Goal: Task Accomplishment & Management: Manage account settings

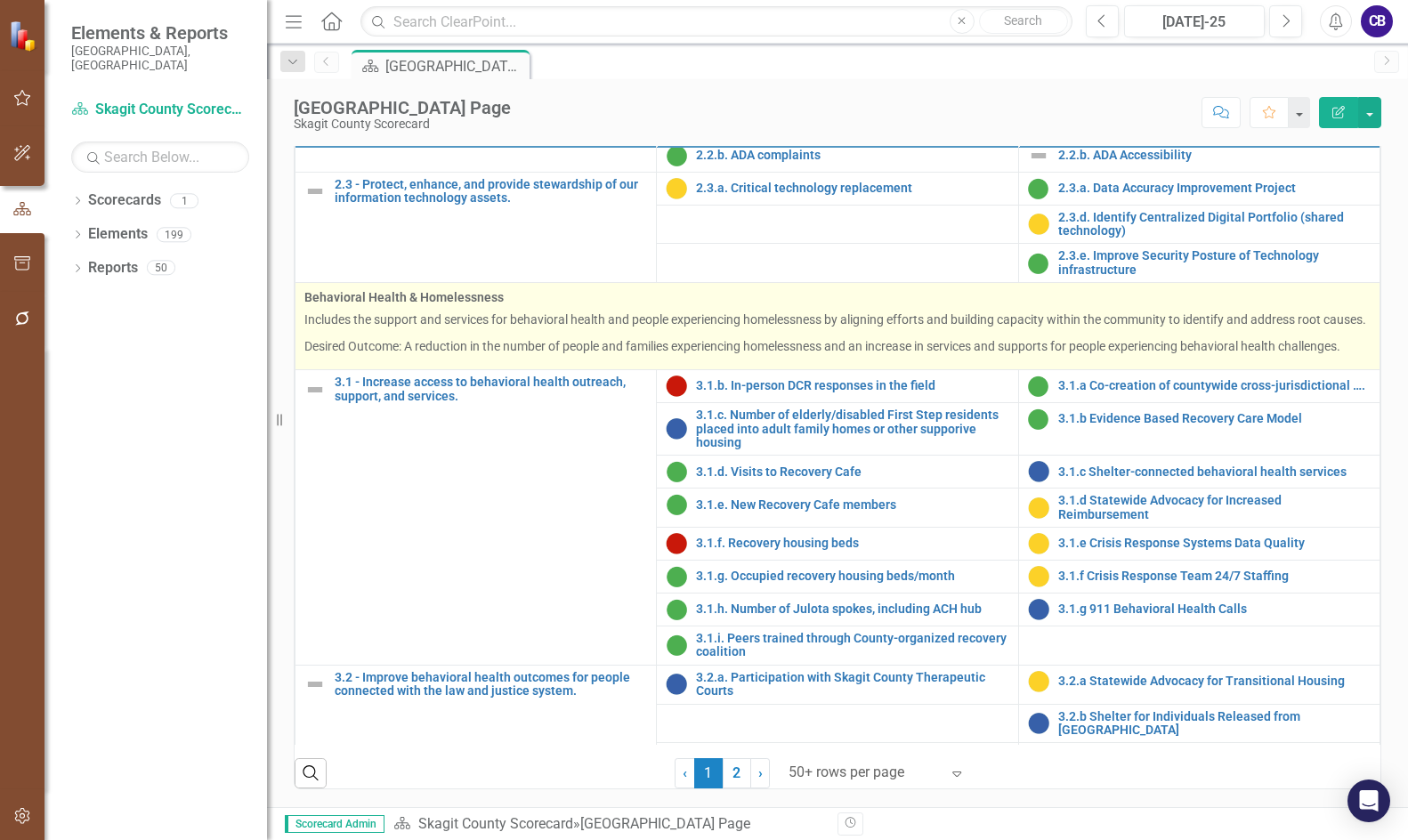
scroll to position [952, 0]
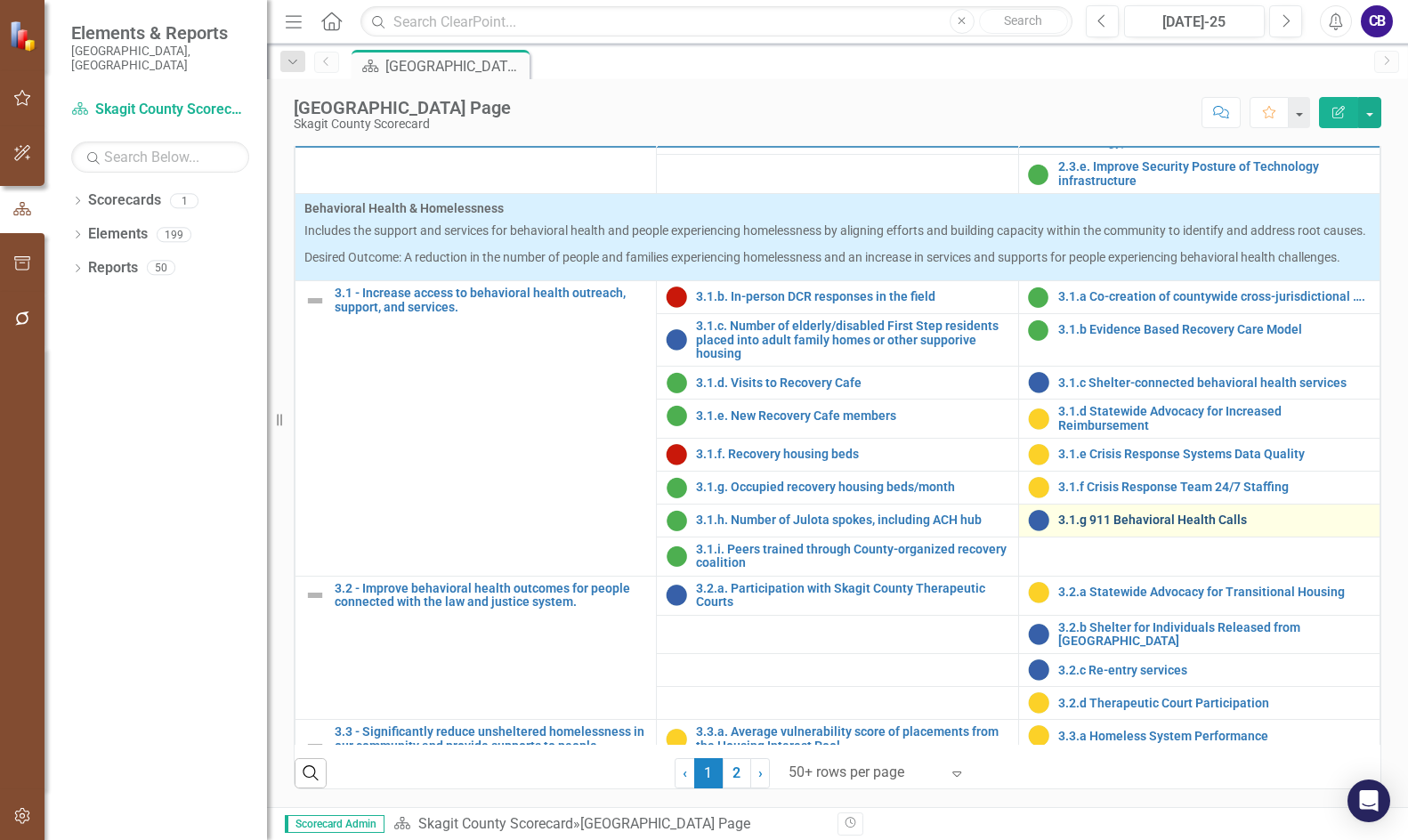
click at [1153, 526] on link "3.1.g 911 Behavioral Health Calls" at bounding box center [1214, 519] width 312 height 13
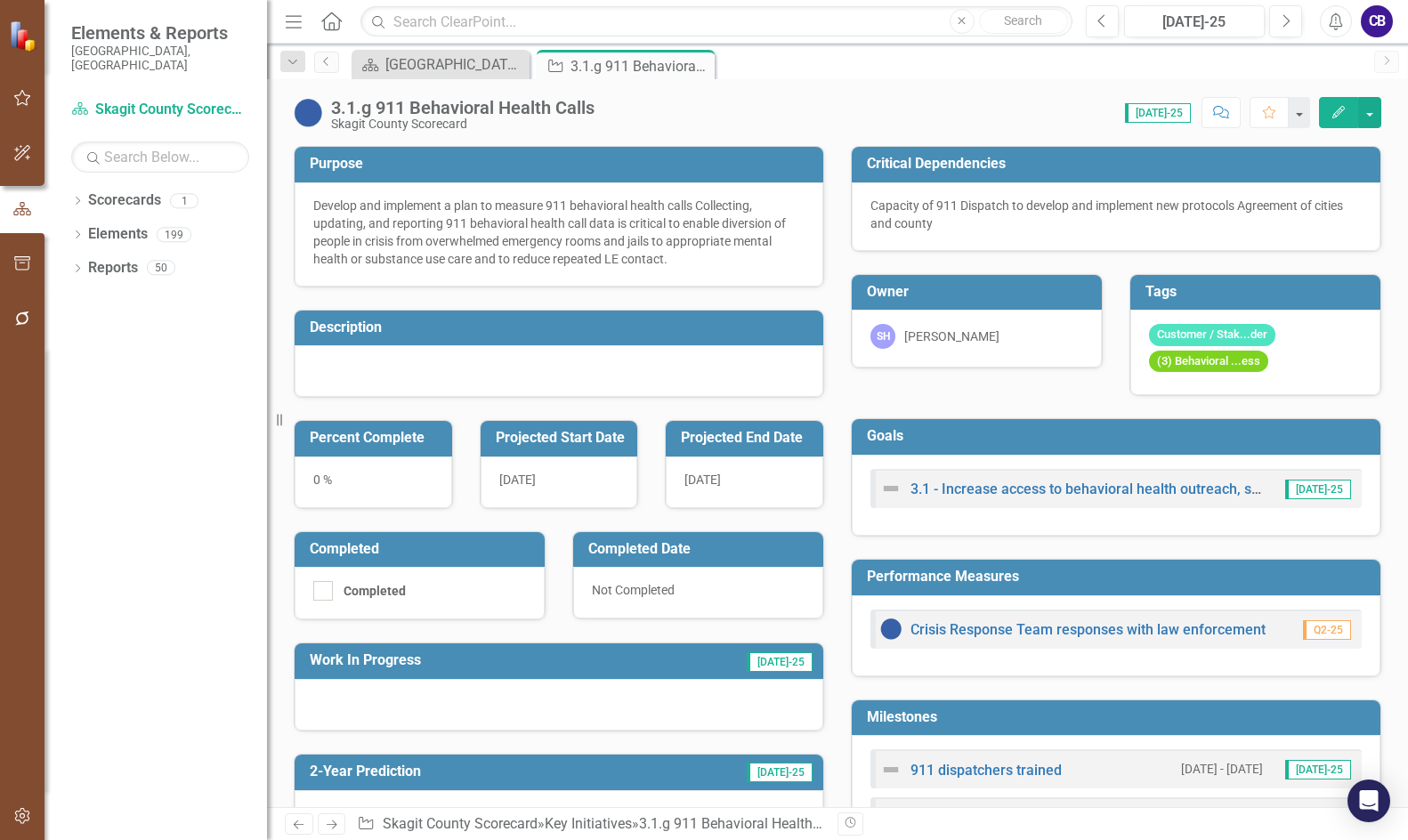
click at [732, 221] on div "Develop and implement a plan to measure 911 behavioral health calls Collecting,…" at bounding box center [558, 232] width 491 height 71
click at [731, 221] on div "Develop and implement a plan to measure 911 behavioral health calls Collecting,…" at bounding box center [558, 232] width 491 height 71
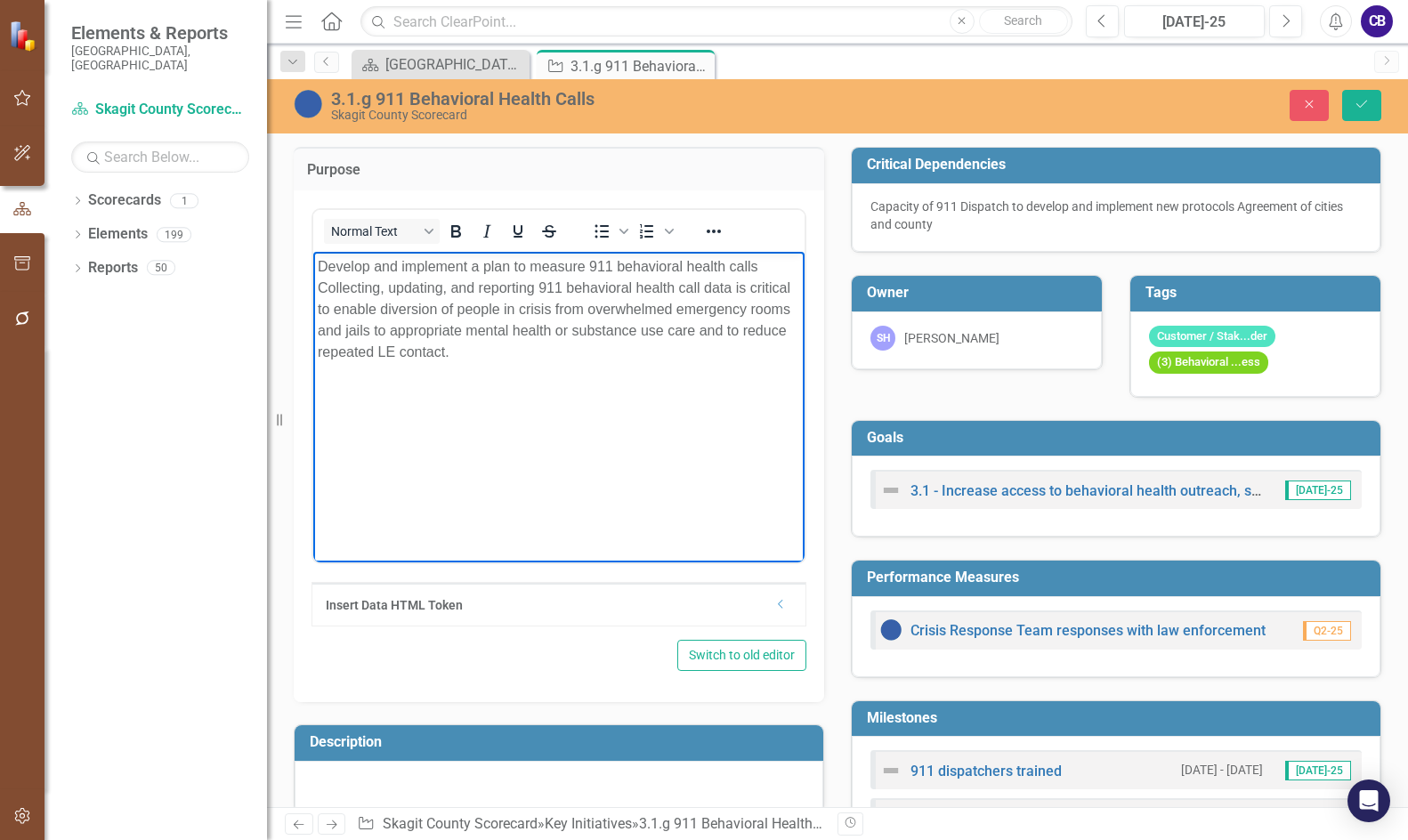
click at [766, 265] on p "Develop and implement a plan to measure 911 behavioral health calls Collecting,…" at bounding box center [559, 309] width 482 height 107
click at [677, 492] on body "Develop and implement a plan to measure 911 behavioral health calls. Collecting…" at bounding box center [558, 384] width 491 height 267
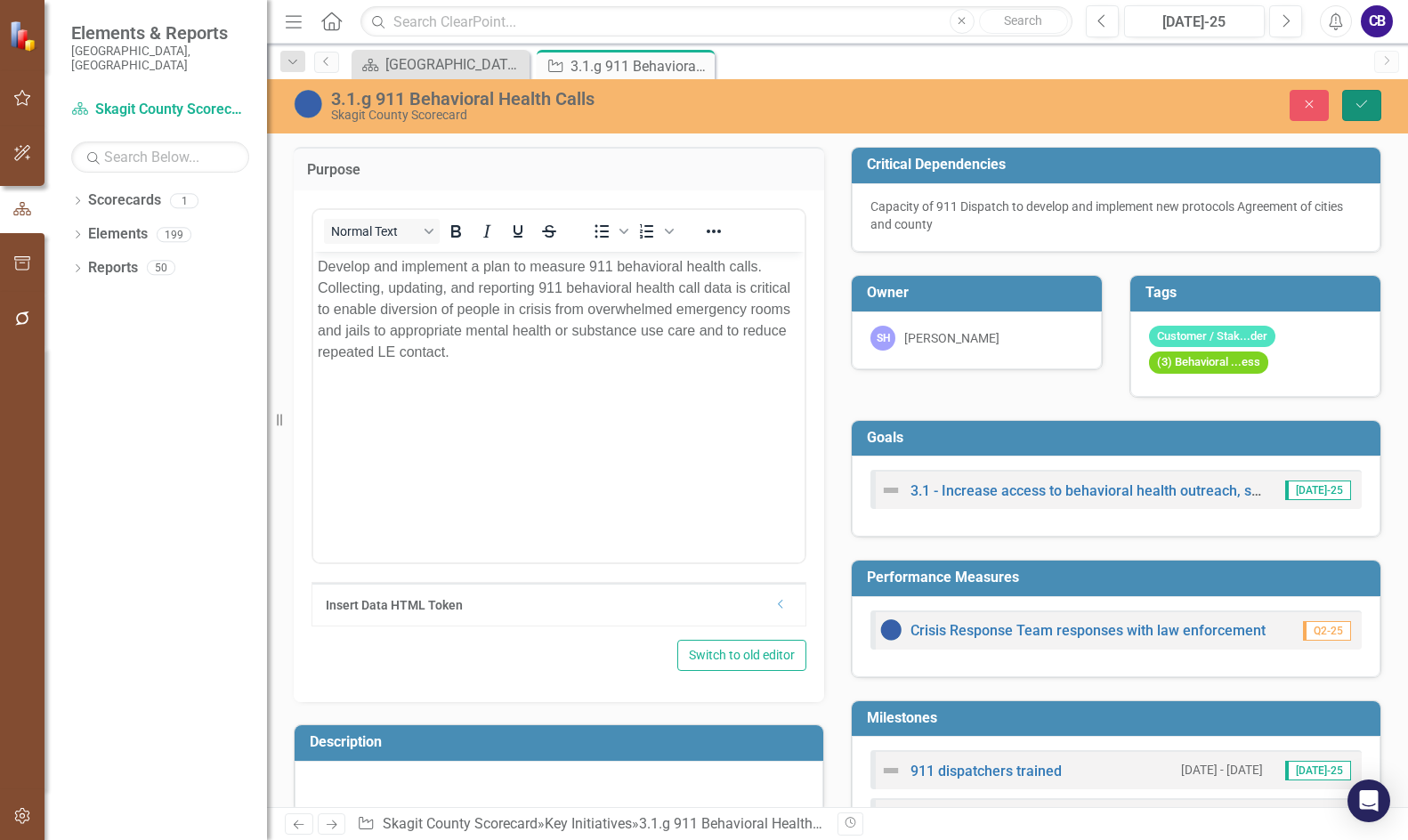
click at [1354, 99] on icon "Save" at bounding box center [1361, 103] width 16 height 12
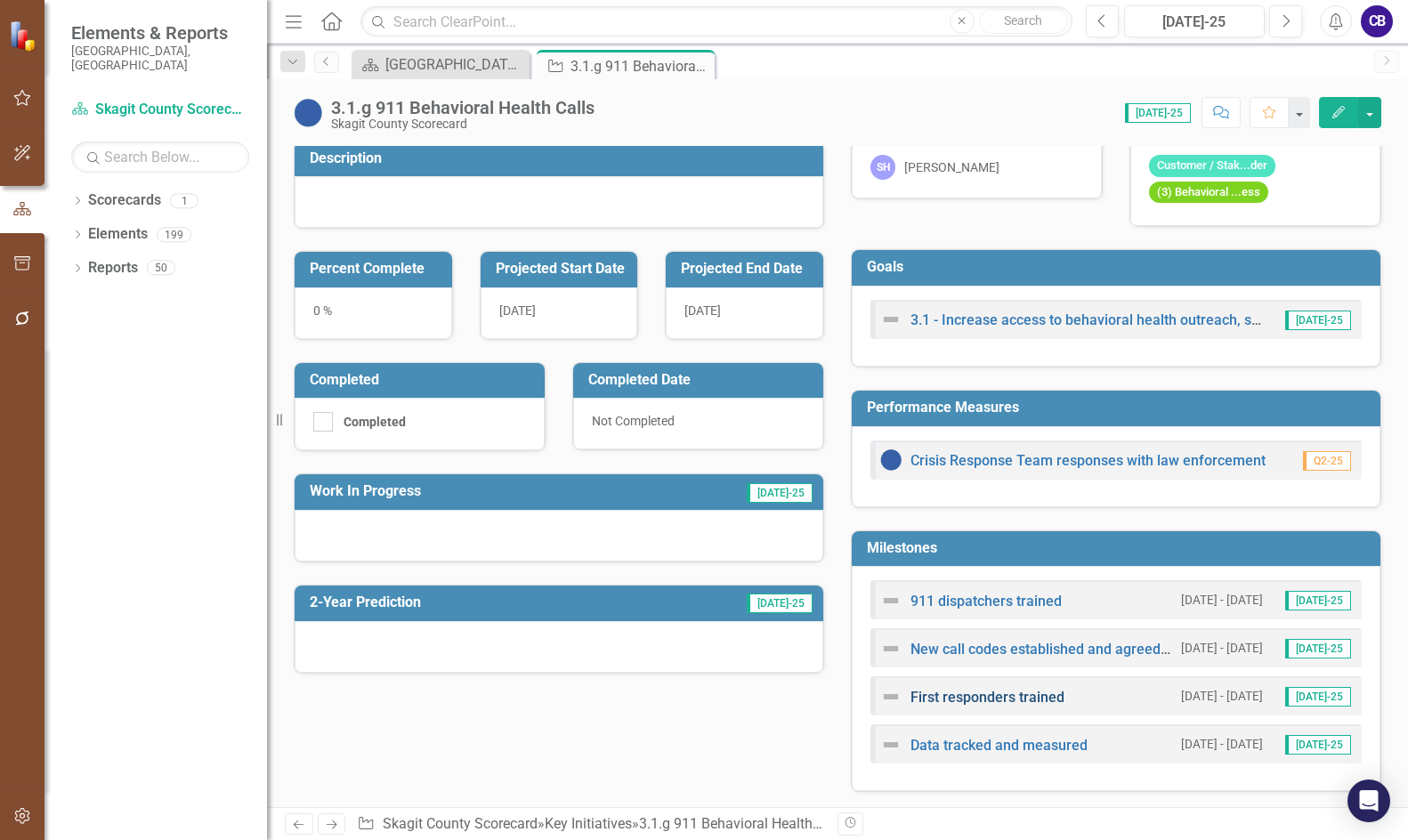
scroll to position [267, 0]
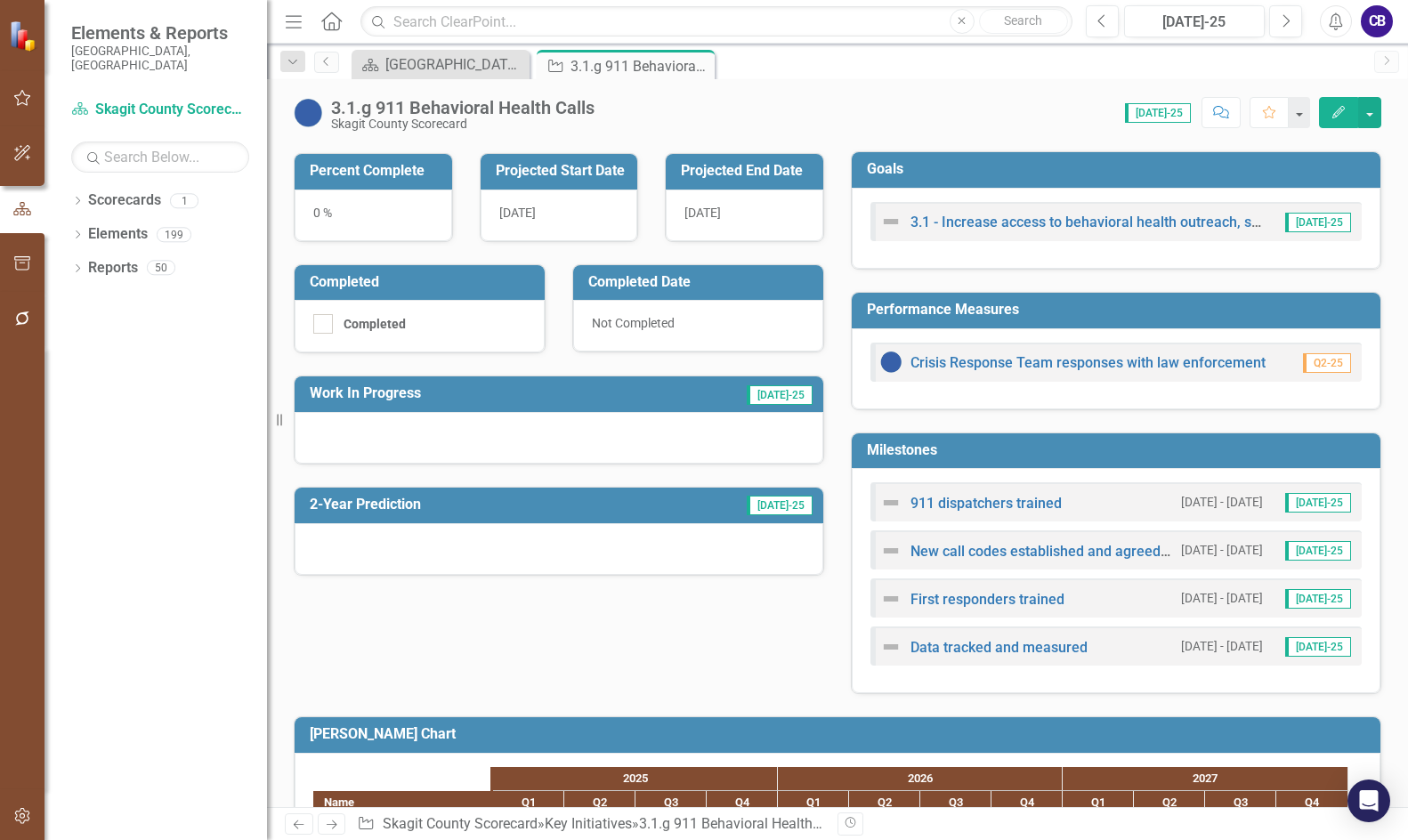
click at [721, 213] on span "[DATE]" at bounding box center [703, 212] width 36 height 14
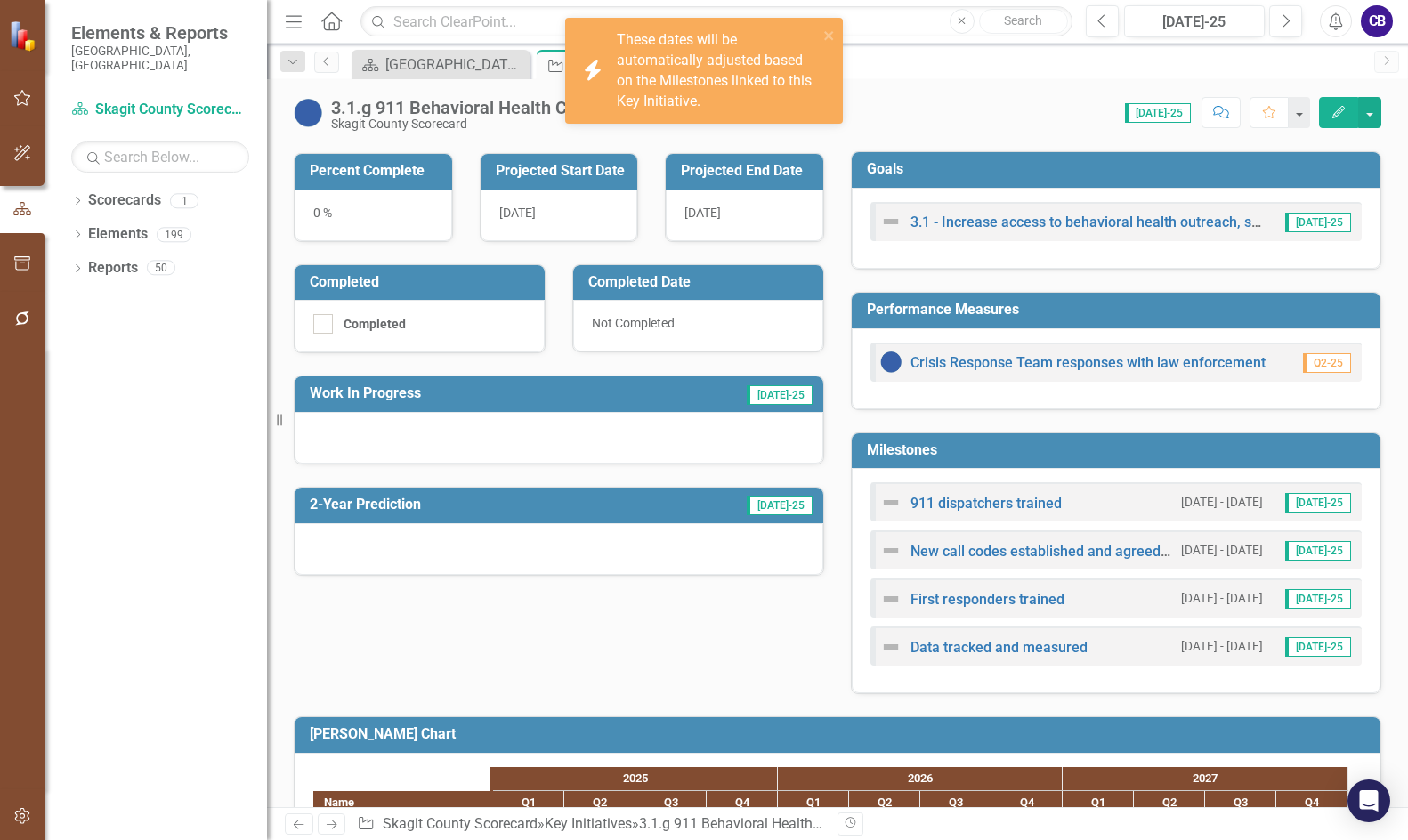
click at [714, 211] on span "[DATE]" at bounding box center [703, 212] width 36 height 14
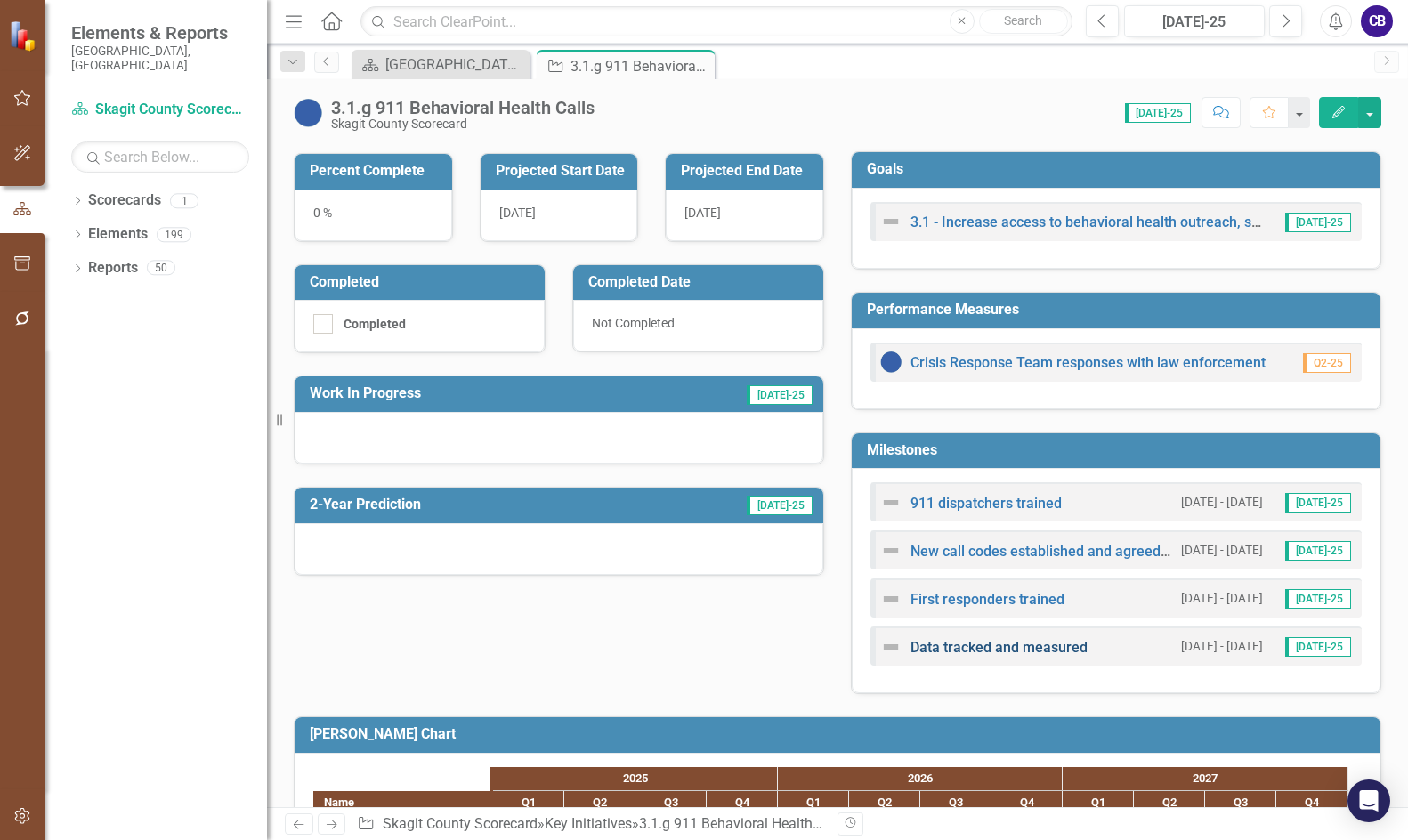
click at [996, 651] on link "Data tracked and measured" at bounding box center [998, 647] width 177 height 17
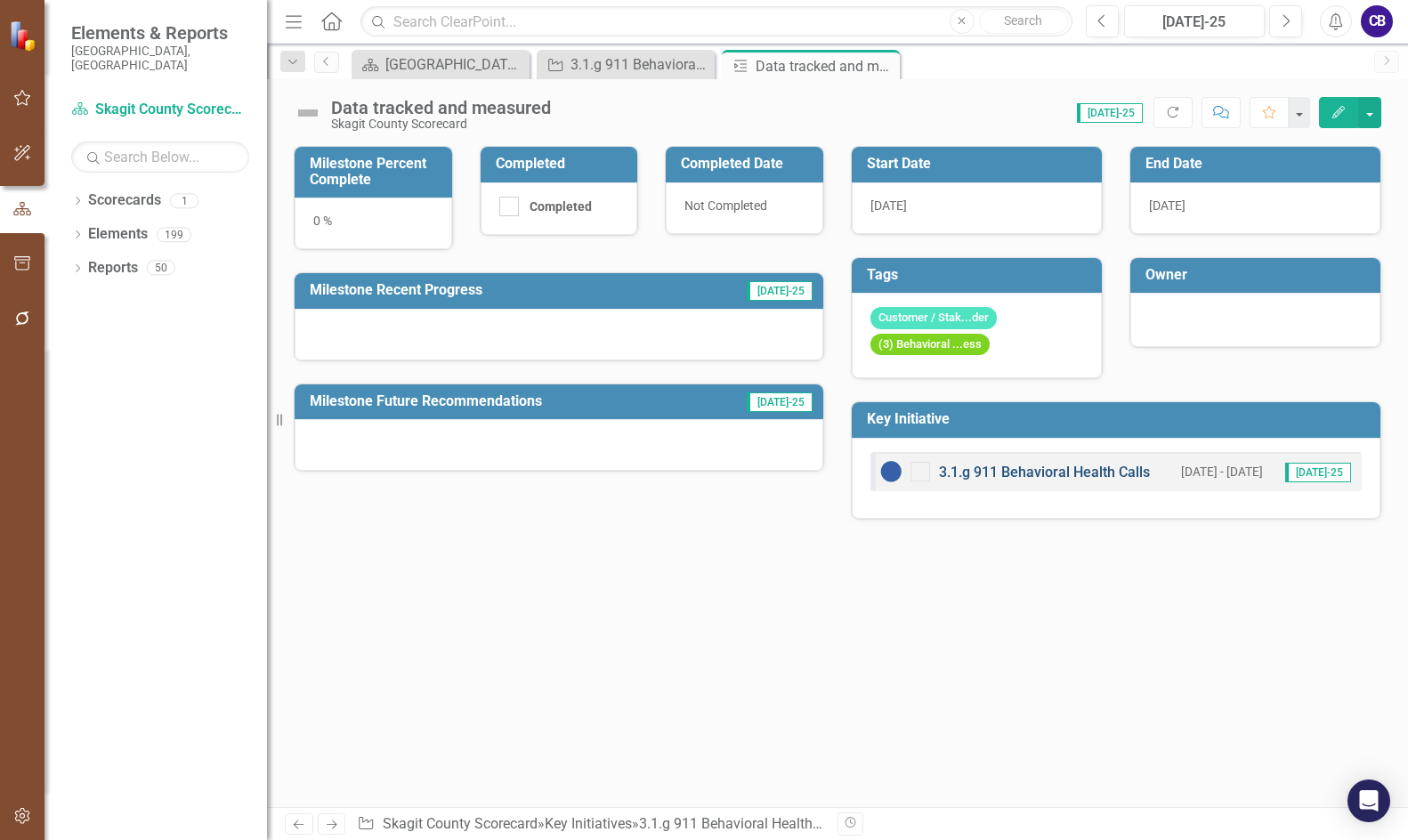
click at [1107, 477] on link "3.1.g 911 Behavioral Health Calls" at bounding box center [1044, 472] width 211 height 17
click at [1329, 117] on button "Edit" at bounding box center [1338, 112] width 39 height 32
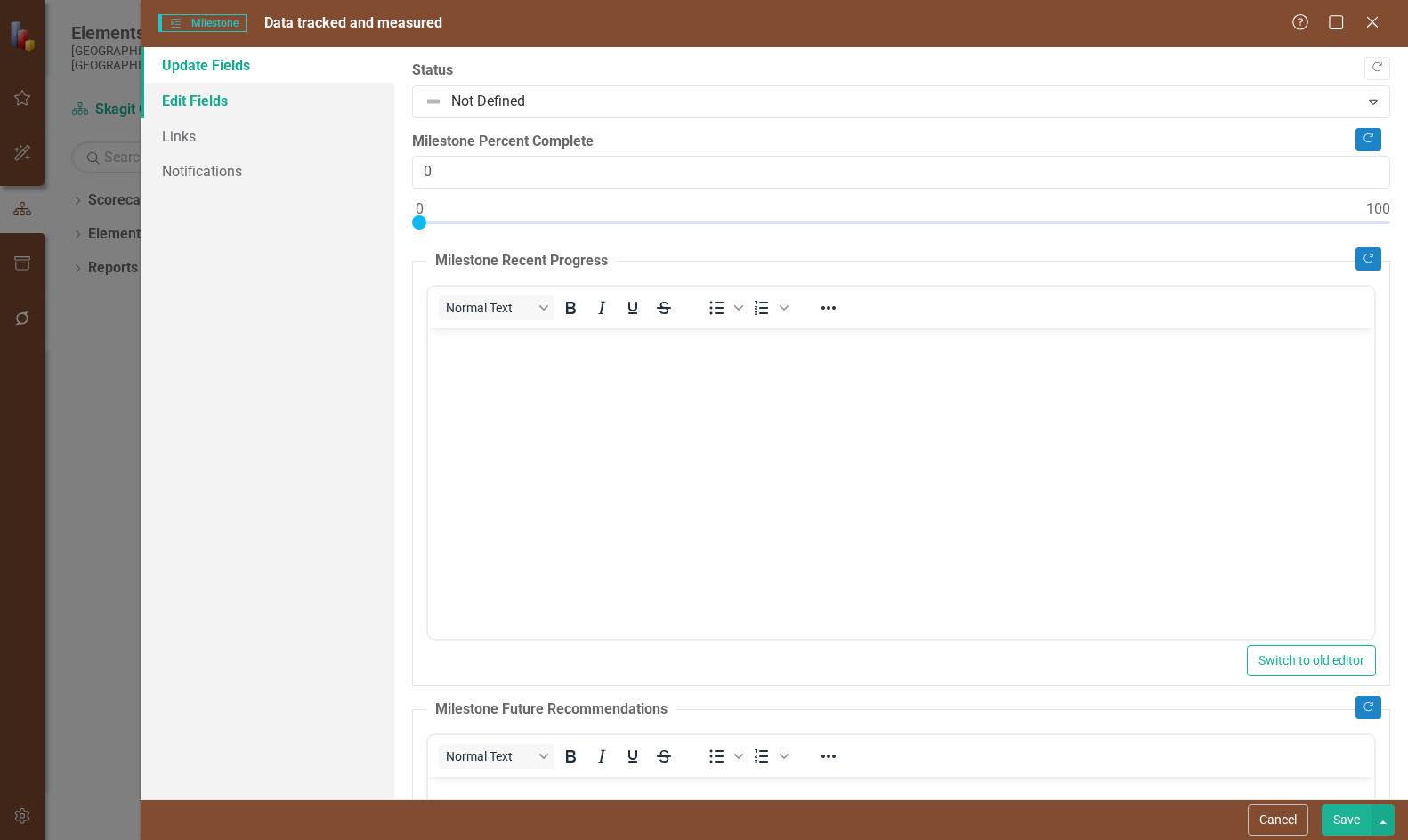
drag, startPoint x: 206, startPoint y: 95, endPoint x: 270, endPoint y: 93, distance: 64.0
click at [207, 95] on link "Edit Fields" at bounding box center [267, 99] width 254 height 35
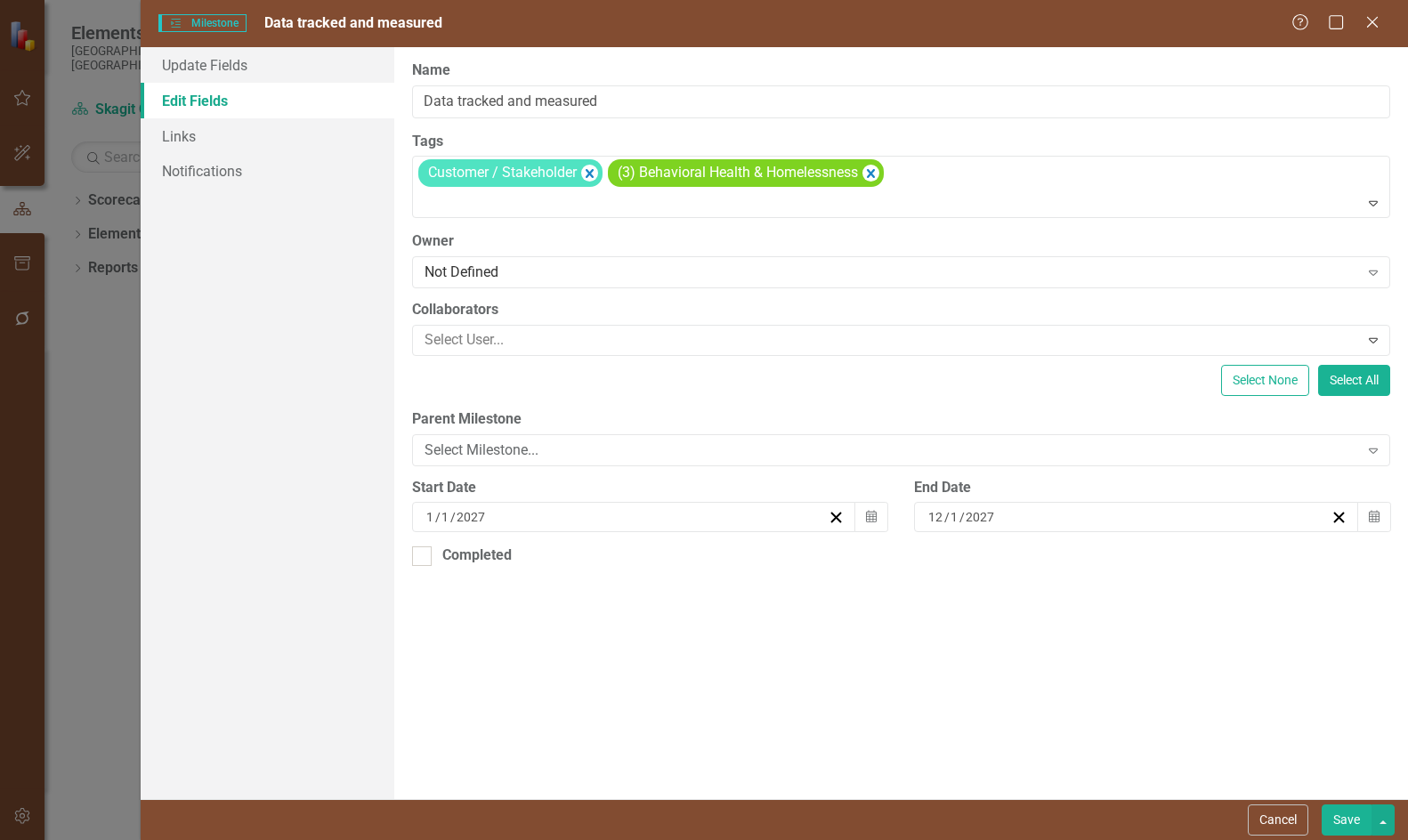
click at [1033, 522] on div "[DATE]" at bounding box center [1128, 517] width 404 height 18
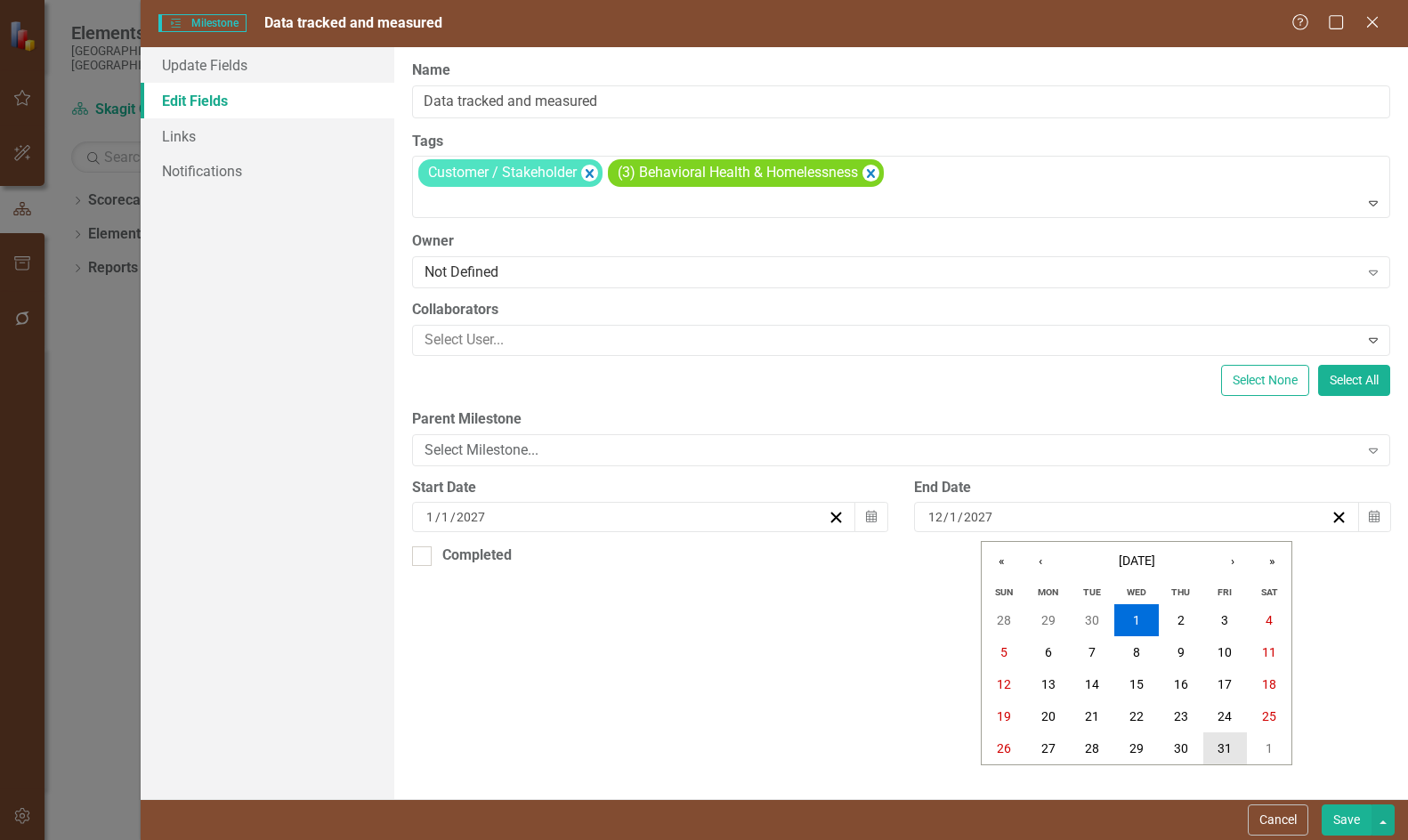
click at [1218, 747] on abbr "31" at bounding box center [1224, 747] width 14 height 14
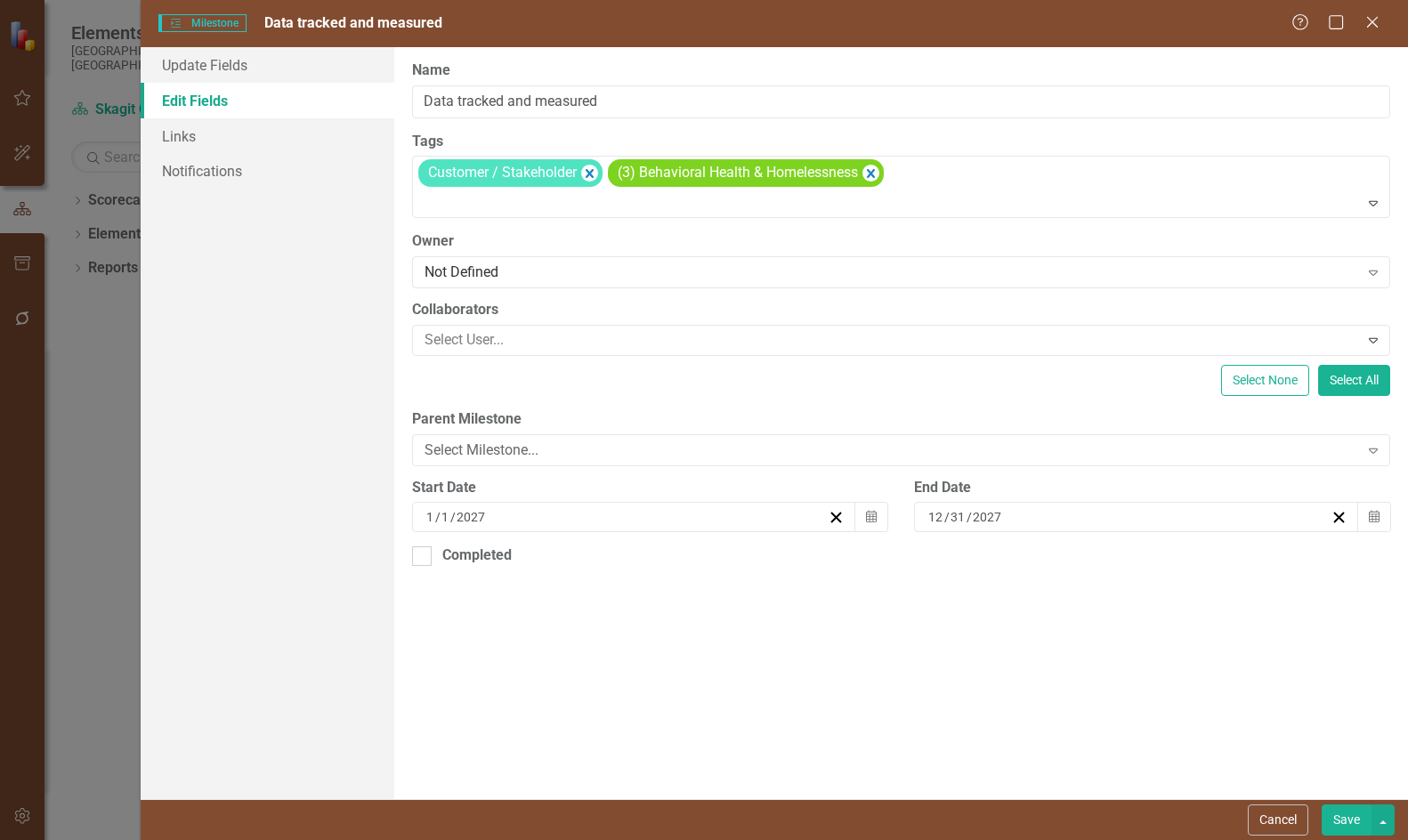
click at [1342, 809] on button "Save" at bounding box center [1347, 819] width 50 height 32
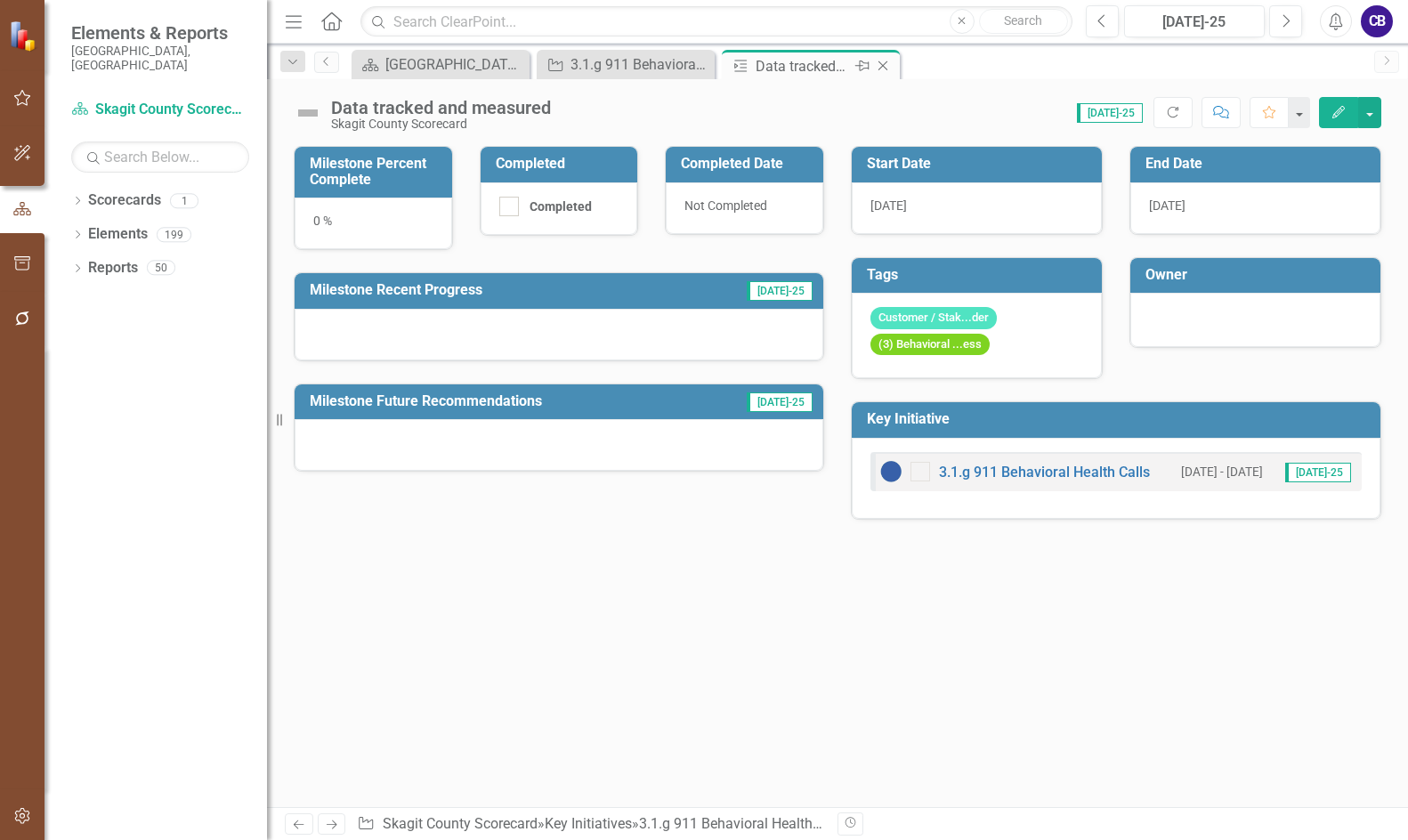
click at [882, 68] on icon "Close" at bounding box center [883, 65] width 18 height 14
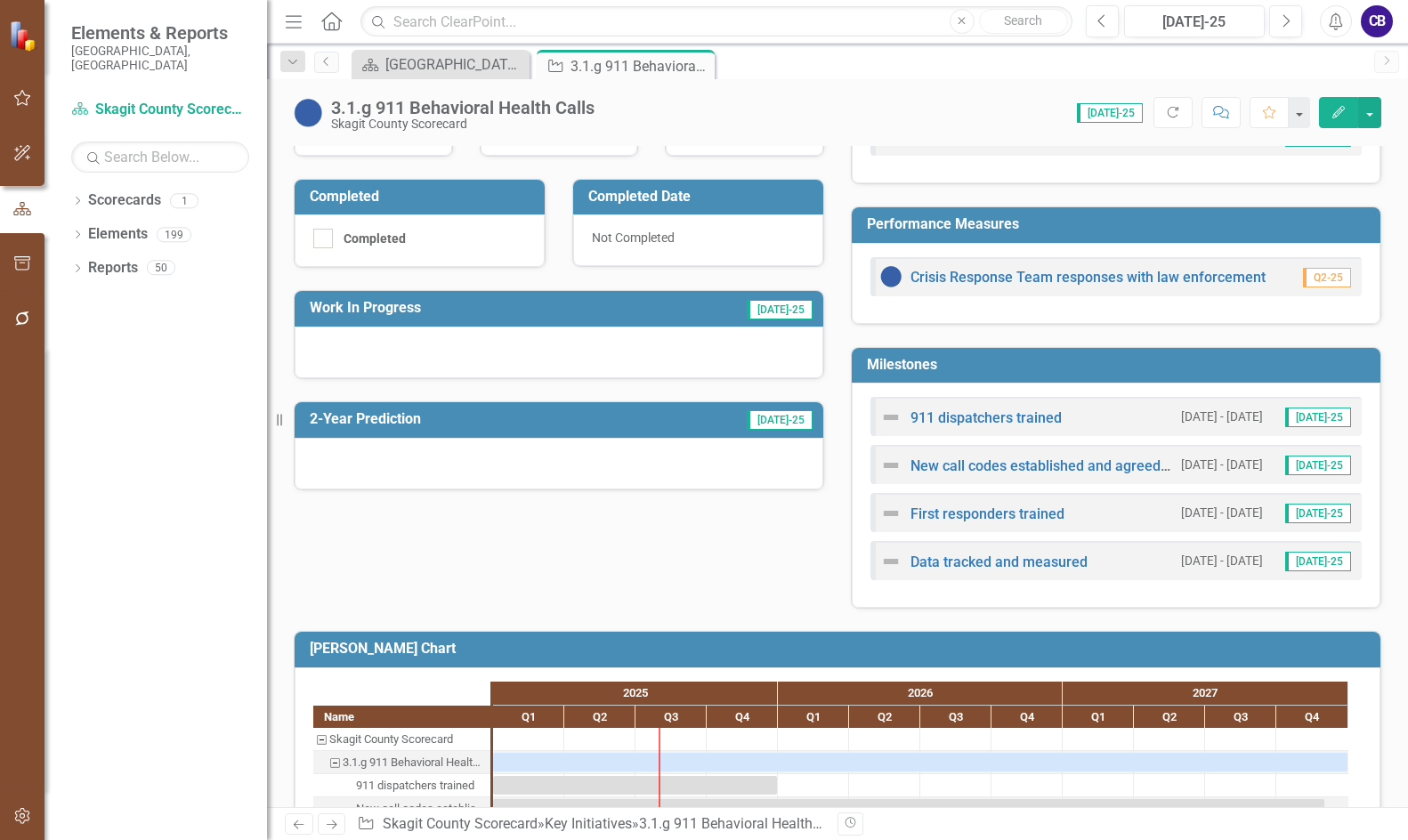
scroll to position [184, 0]
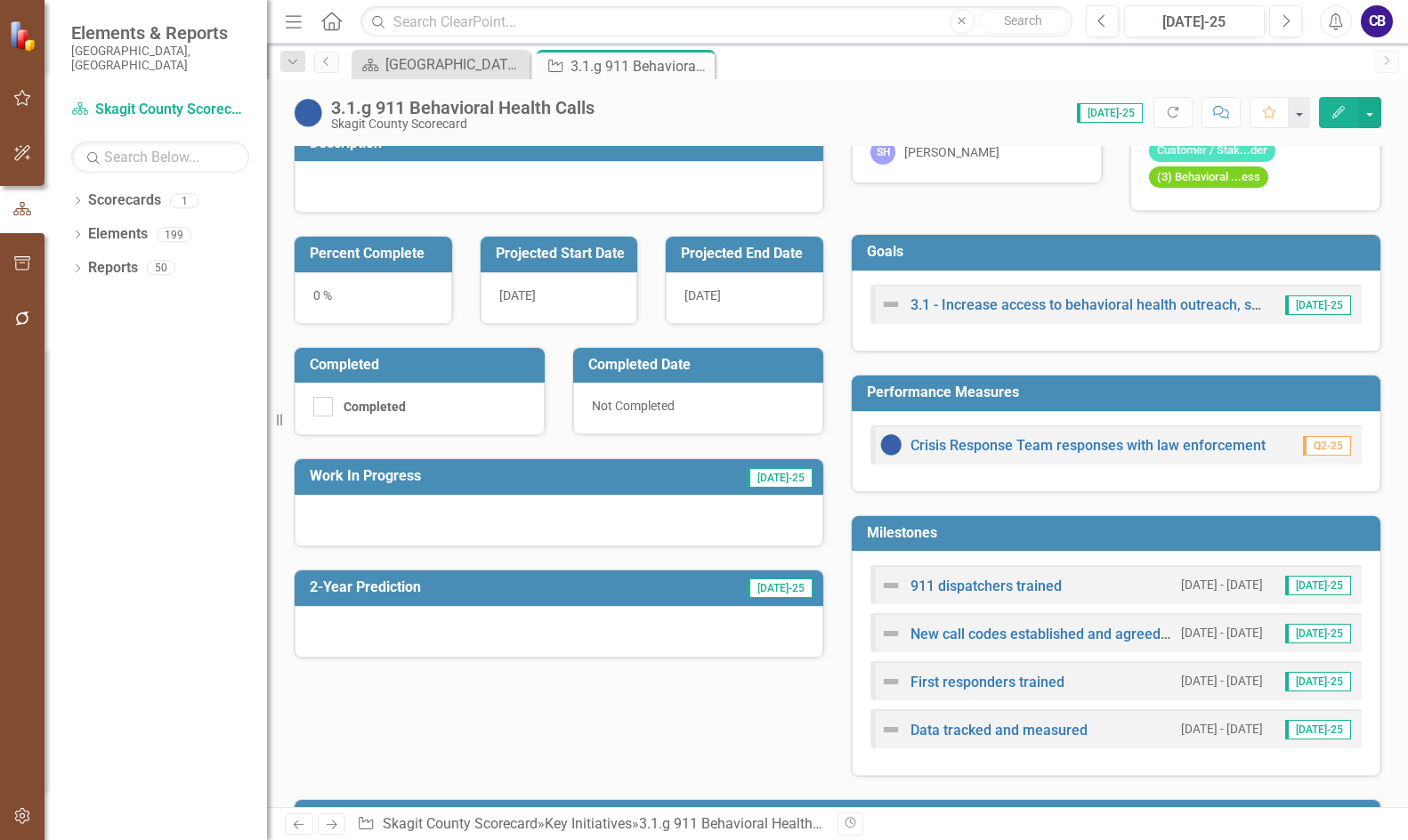
click at [1324, 110] on button "Edit" at bounding box center [1338, 112] width 39 height 32
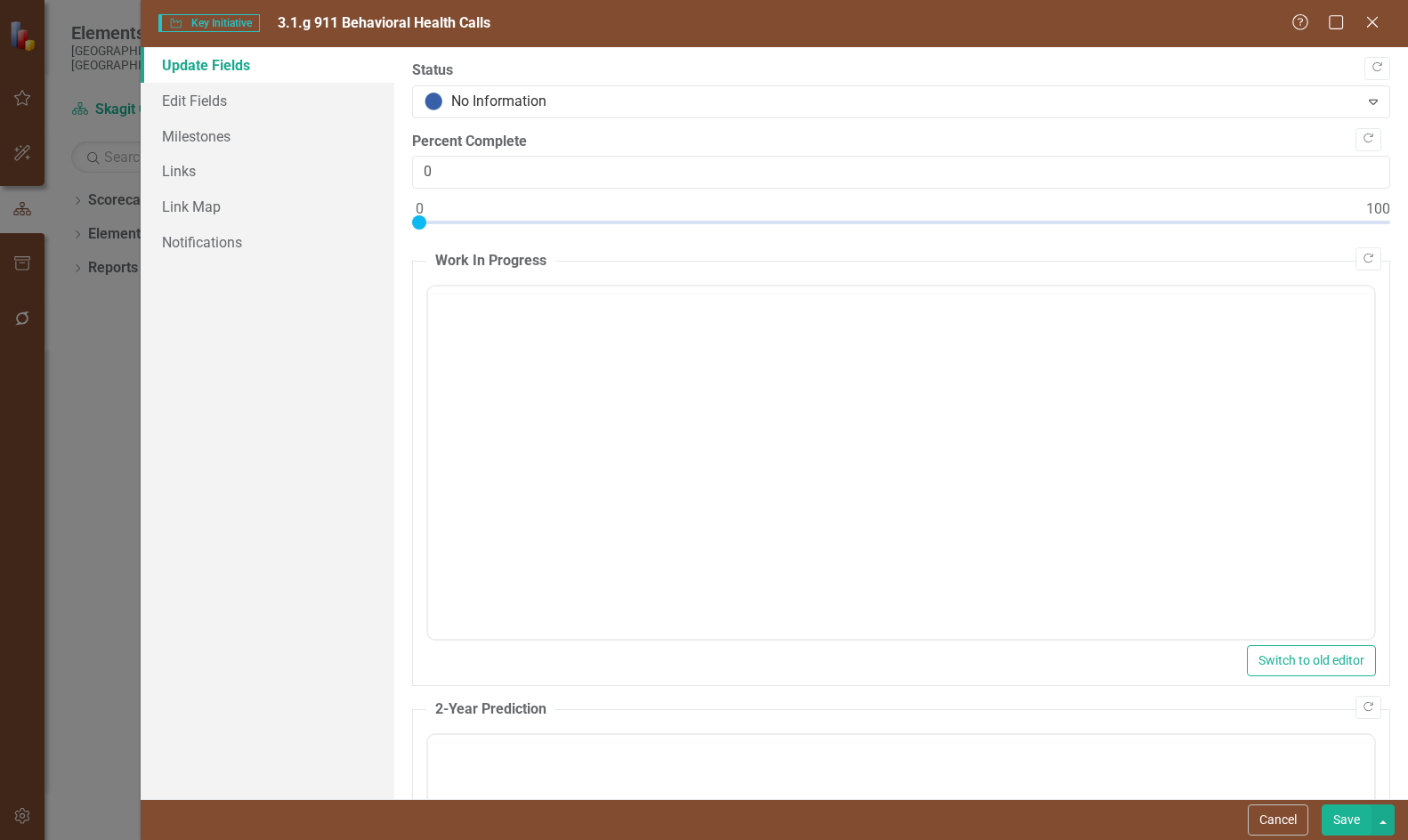
scroll to position [0, 0]
click at [176, 144] on link "Milestones" at bounding box center [267, 136] width 254 height 35
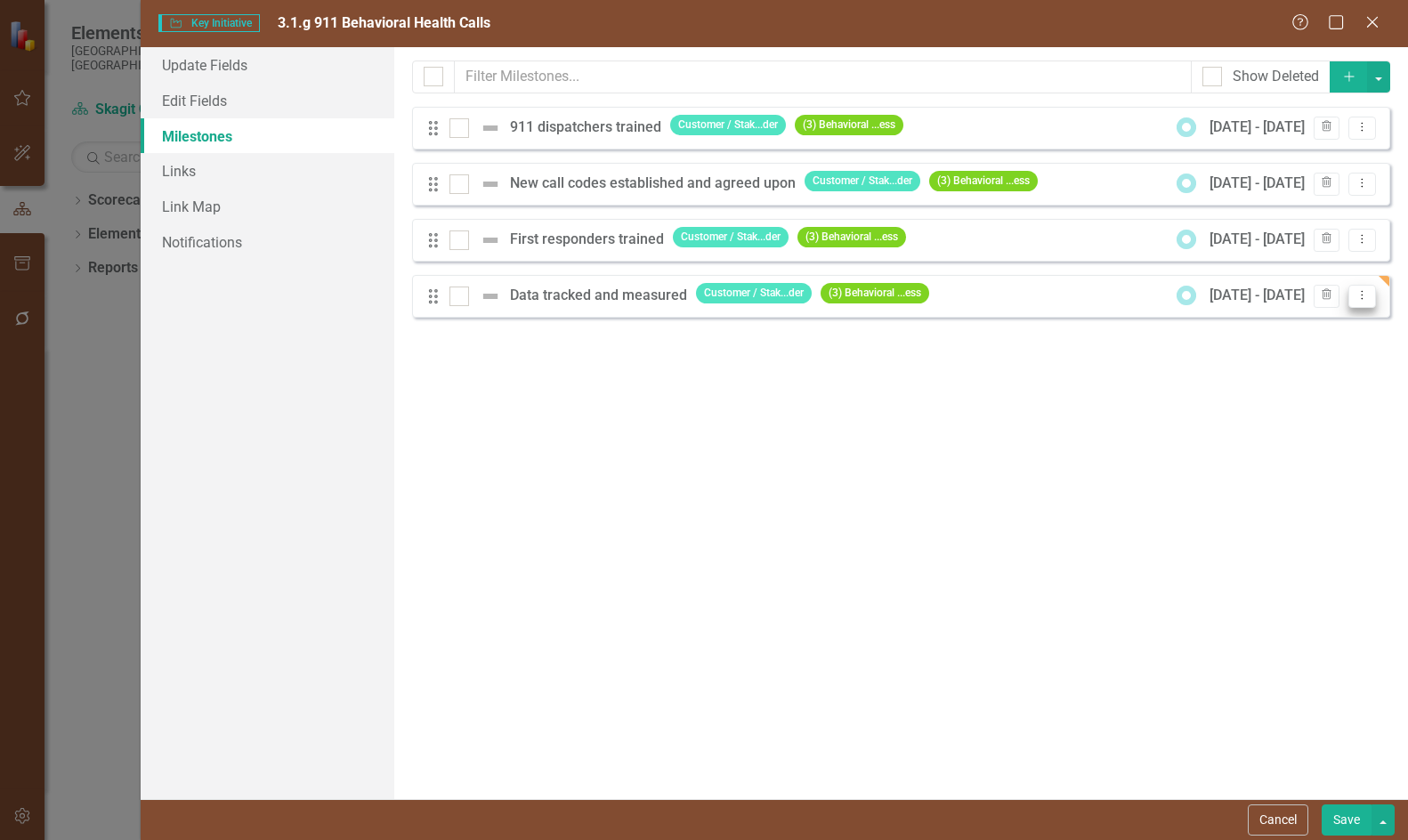
click at [1358, 296] on icon "Dropdown Menu" at bounding box center [1362, 295] width 15 height 11
click at [1364, 189] on button "Dropdown Menu" at bounding box center [1361, 184] width 28 height 24
click at [1299, 215] on link "Edit Edit Milestone" at bounding box center [1291, 212] width 168 height 33
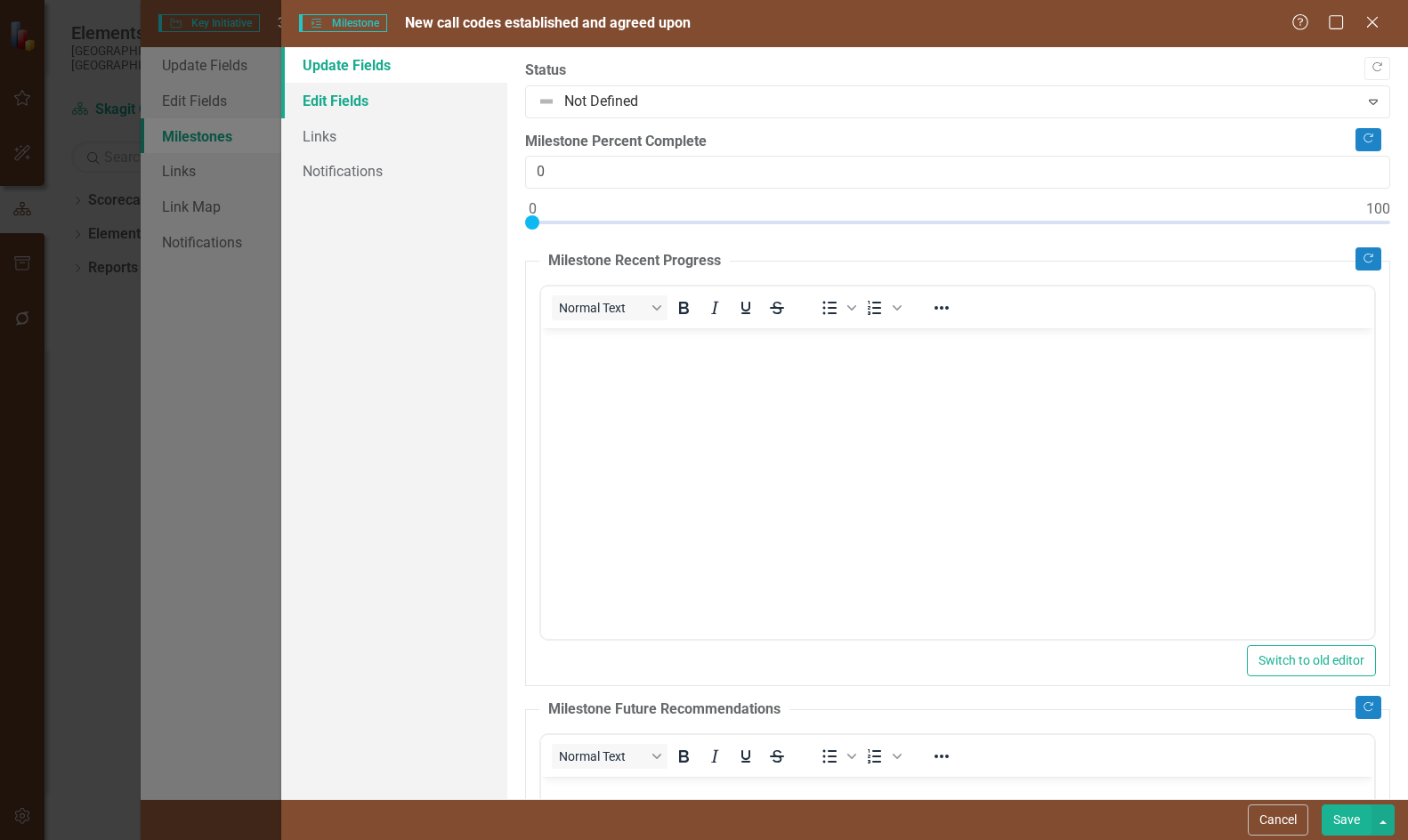
click at [371, 100] on link "Edit Fields" at bounding box center [393, 99] width 225 height 35
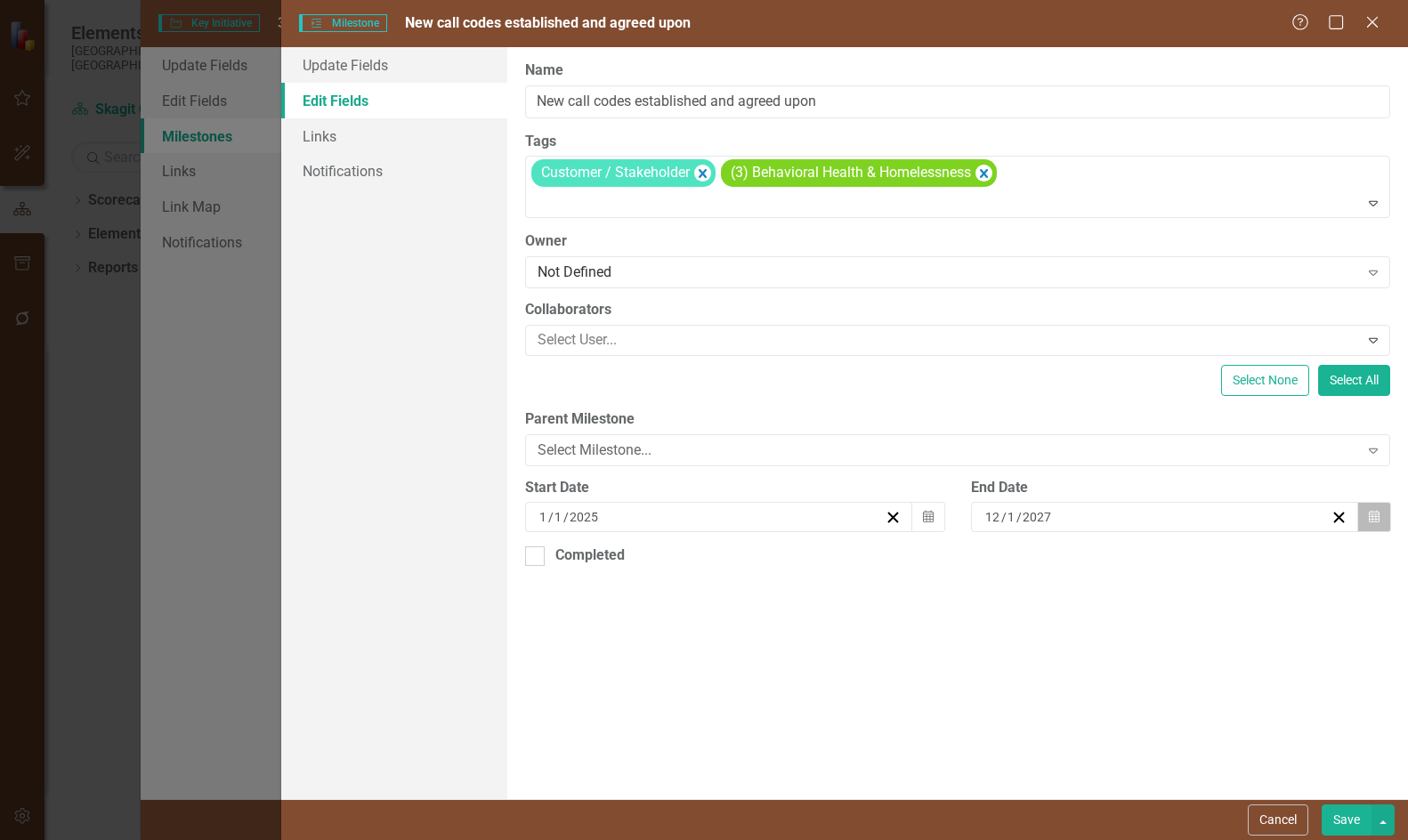
click at [1369, 509] on button "Calendar" at bounding box center [1374, 517] width 34 height 31
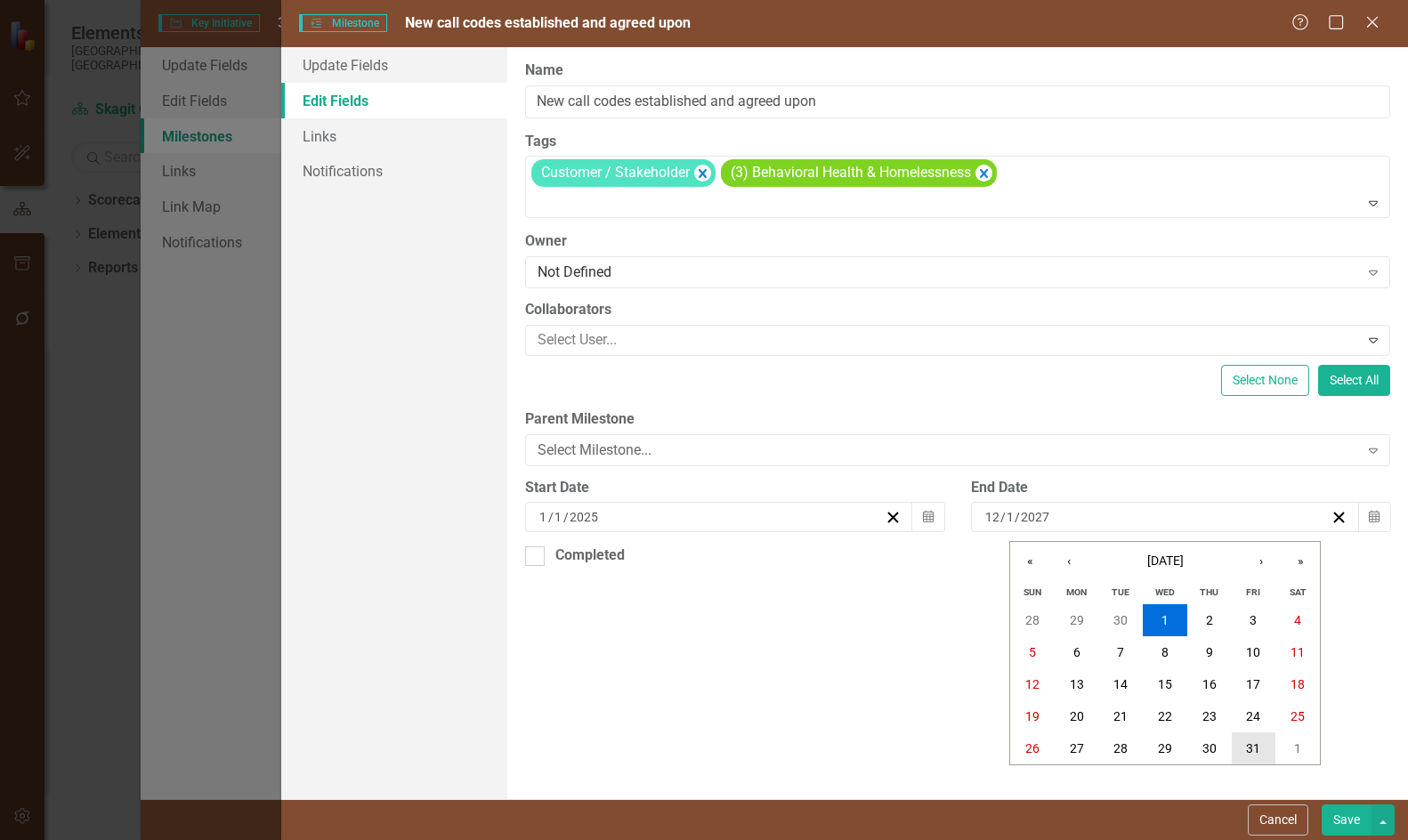
click at [1245, 740] on button "31" at bounding box center [1254, 747] width 44 height 32
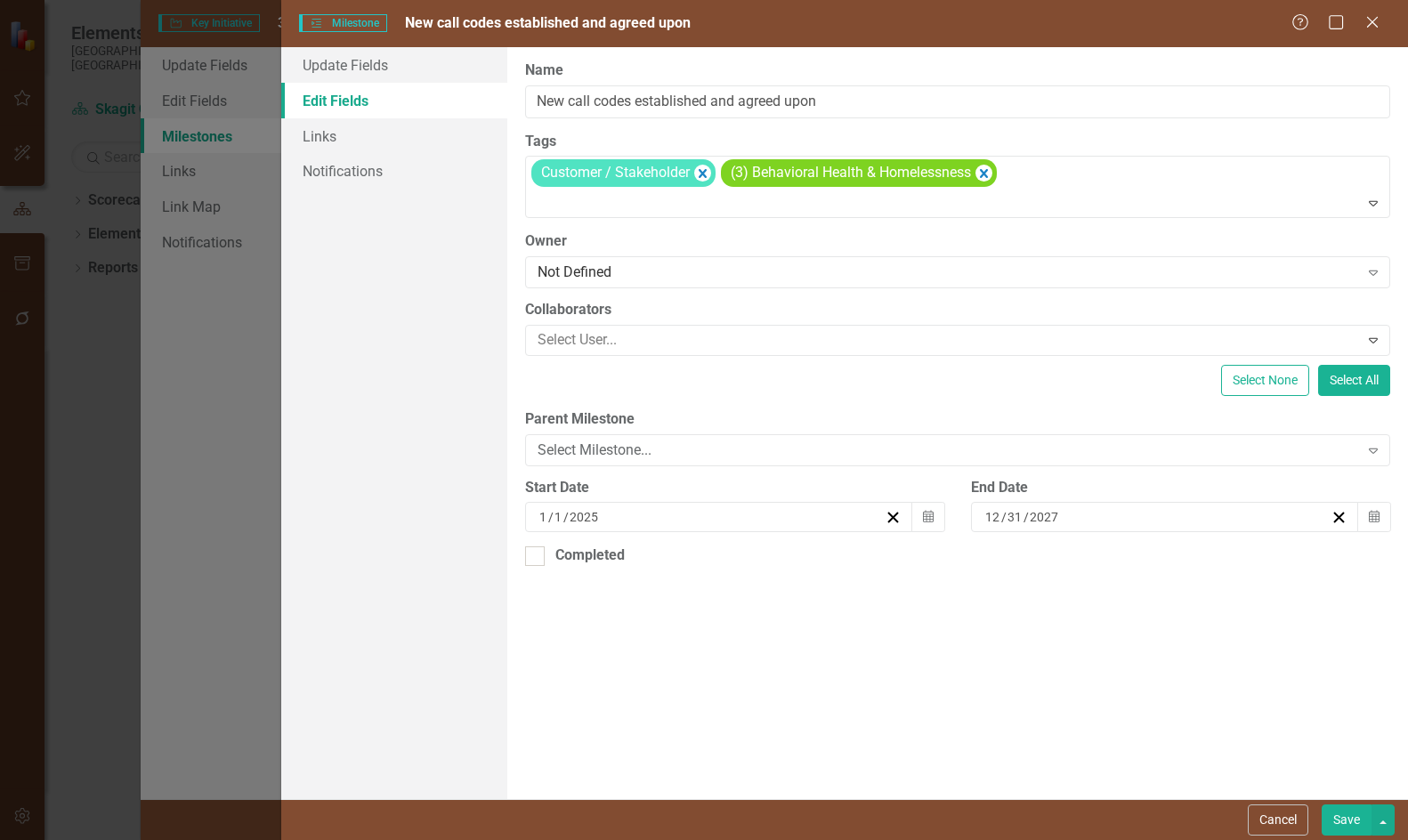
click at [1345, 824] on button "Save" at bounding box center [1347, 819] width 50 height 32
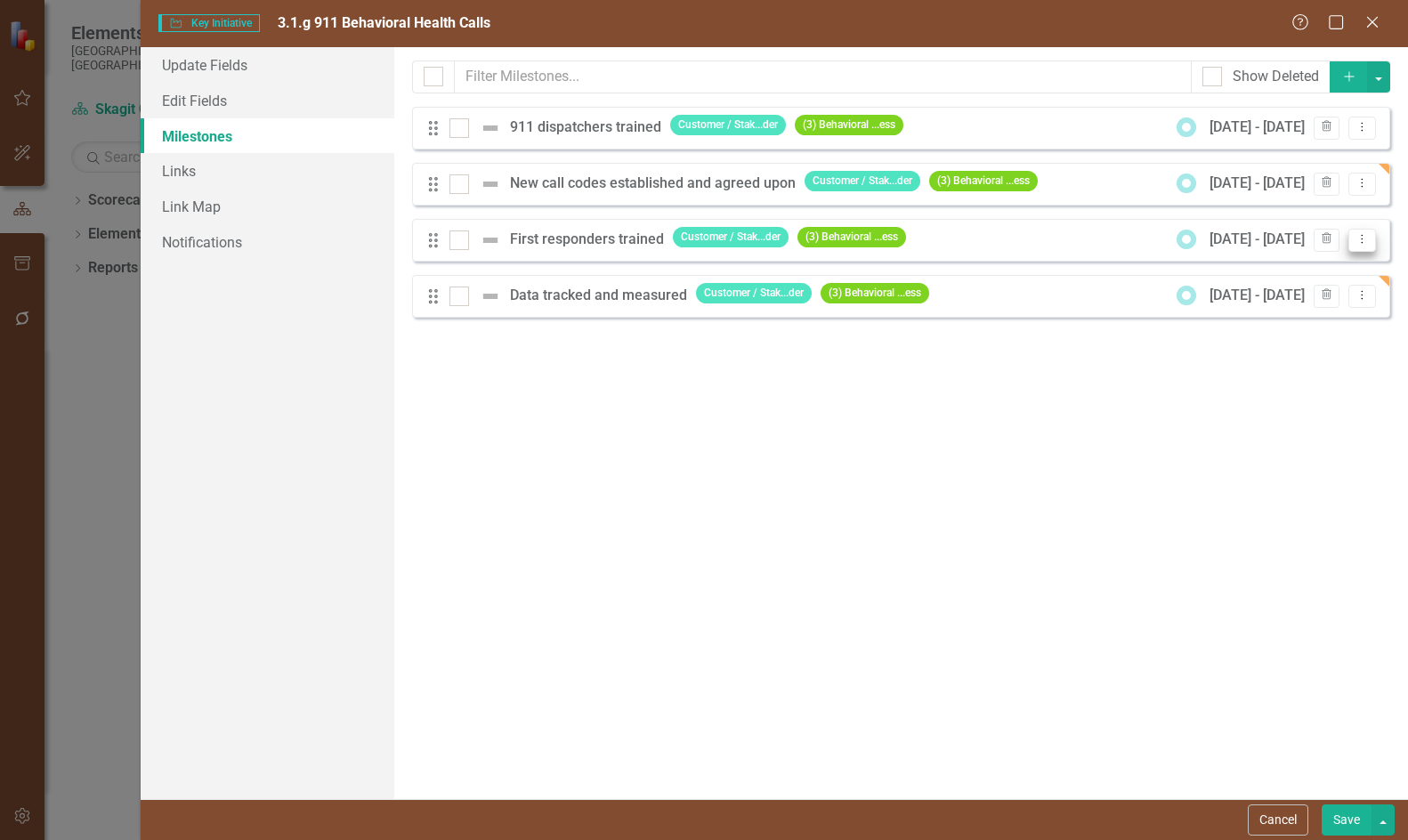
click at [1365, 238] on icon "Dropdown Menu" at bounding box center [1362, 239] width 15 height 11
click at [1307, 263] on link "Edit Edit Milestone" at bounding box center [1291, 269] width 168 height 33
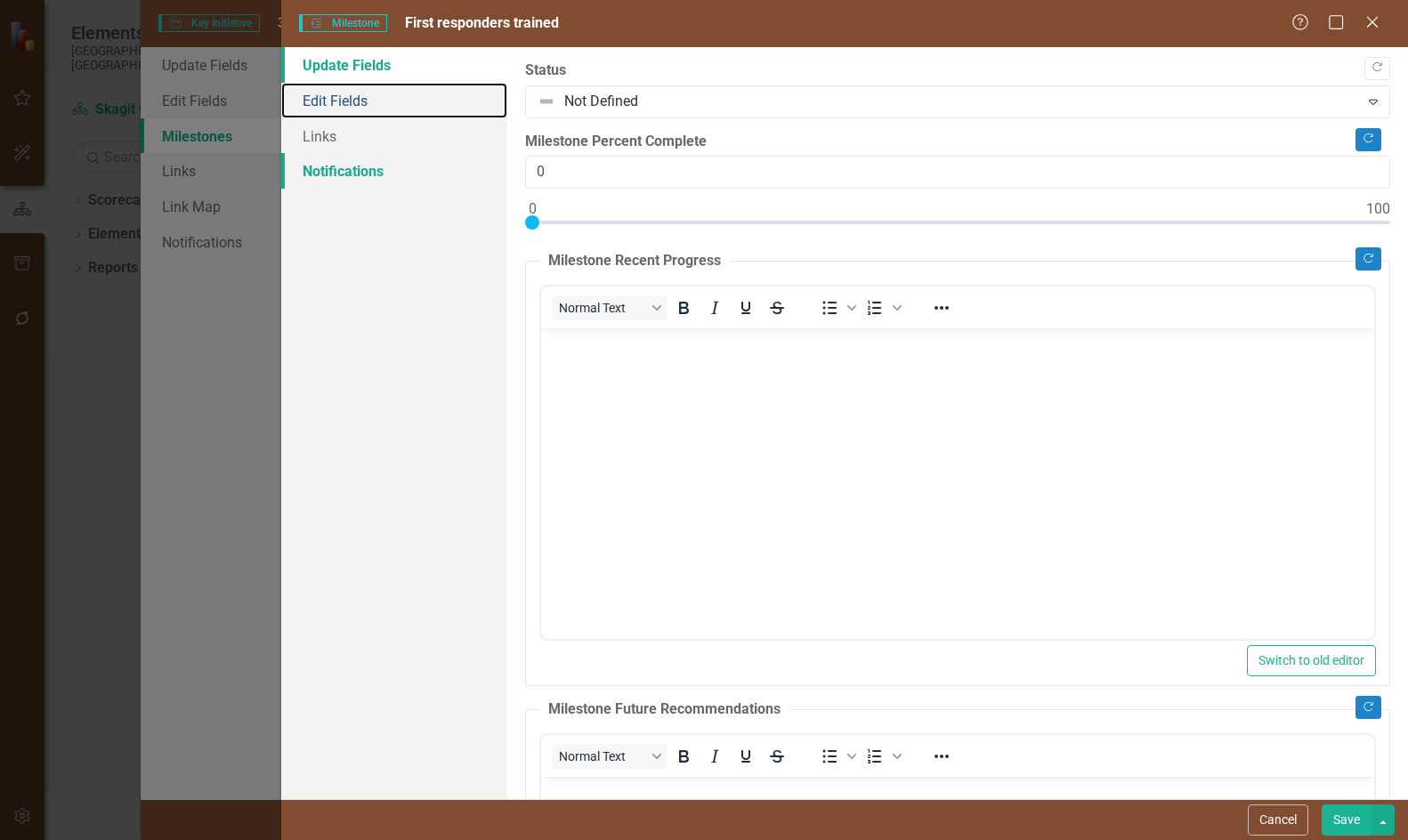
drag, startPoint x: 340, startPoint y: 105, endPoint x: 460, endPoint y: 159, distance: 131.6
click at [342, 106] on link "Edit Fields" at bounding box center [393, 99] width 225 height 35
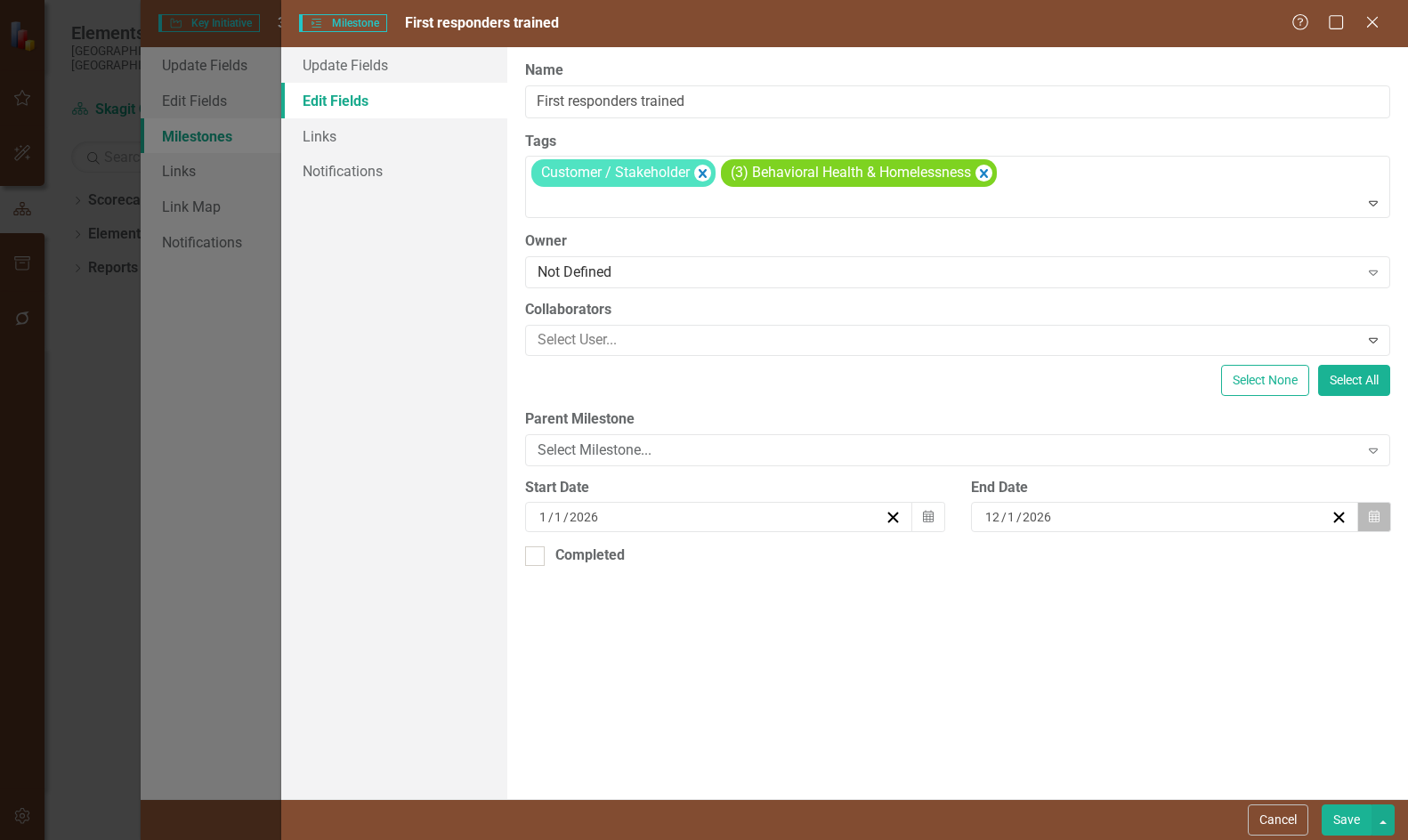
click at [1364, 517] on button "Calendar" at bounding box center [1374, 517] width 34 height 31
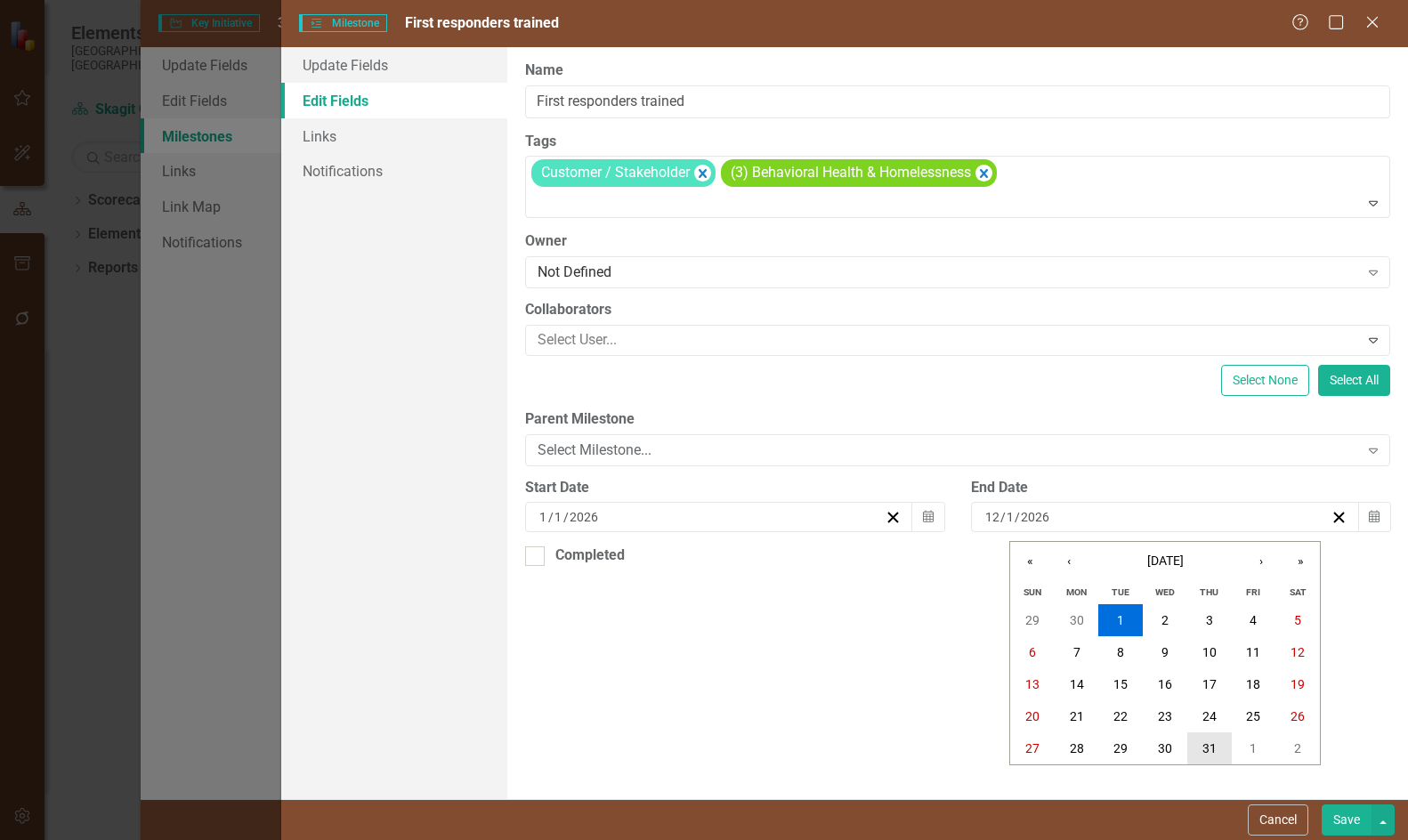
drag, startPoint x: 1200, startPoint y: 750, endPoint x: 1261, endPoint y: 741, distance: 61.7
click at [1200, 749] on button "31" at bounding box center [1209, 747] width 44 height 32
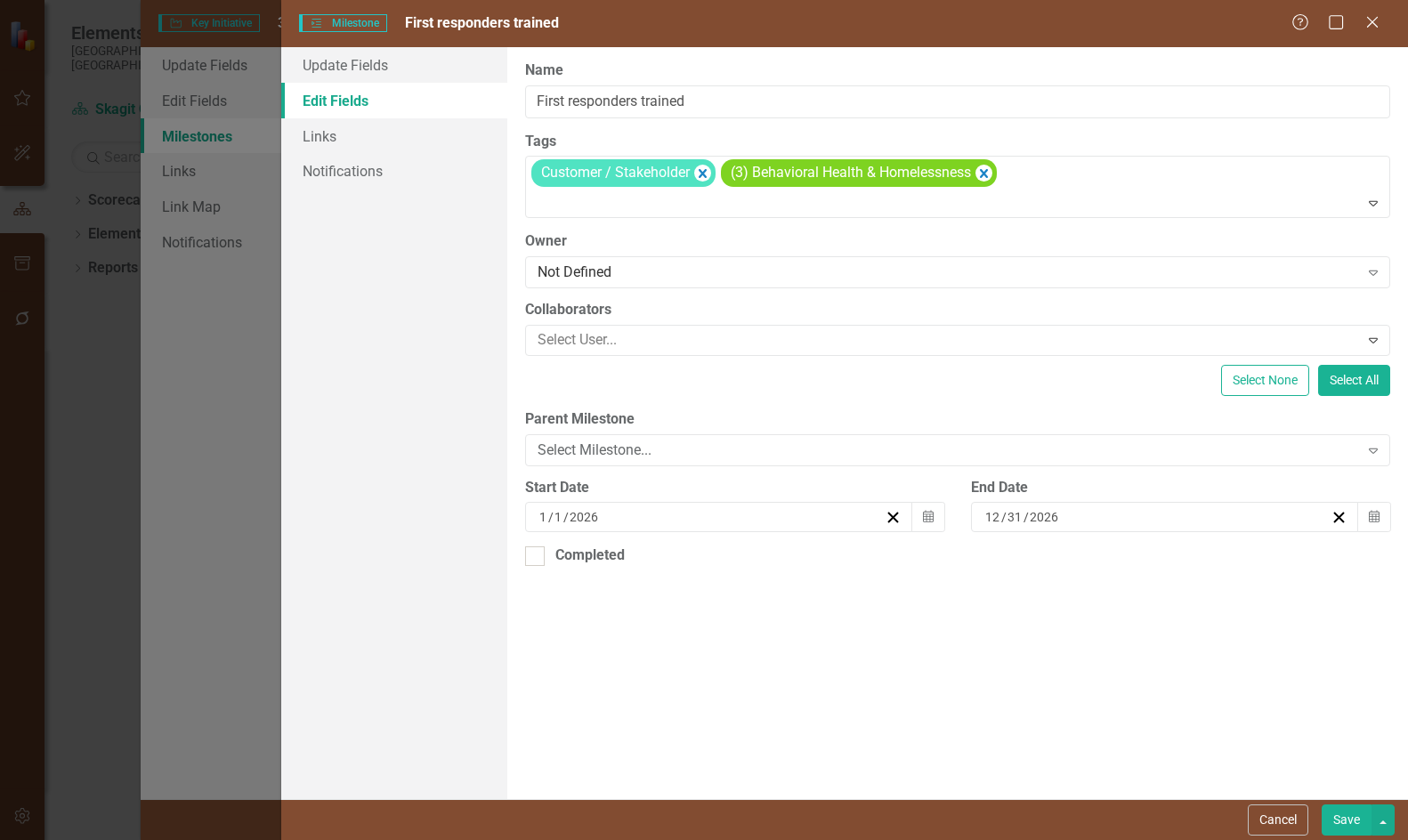
click at [1353, 810] on button "Save" at bounding box center [1347, 819] width 50 height 32
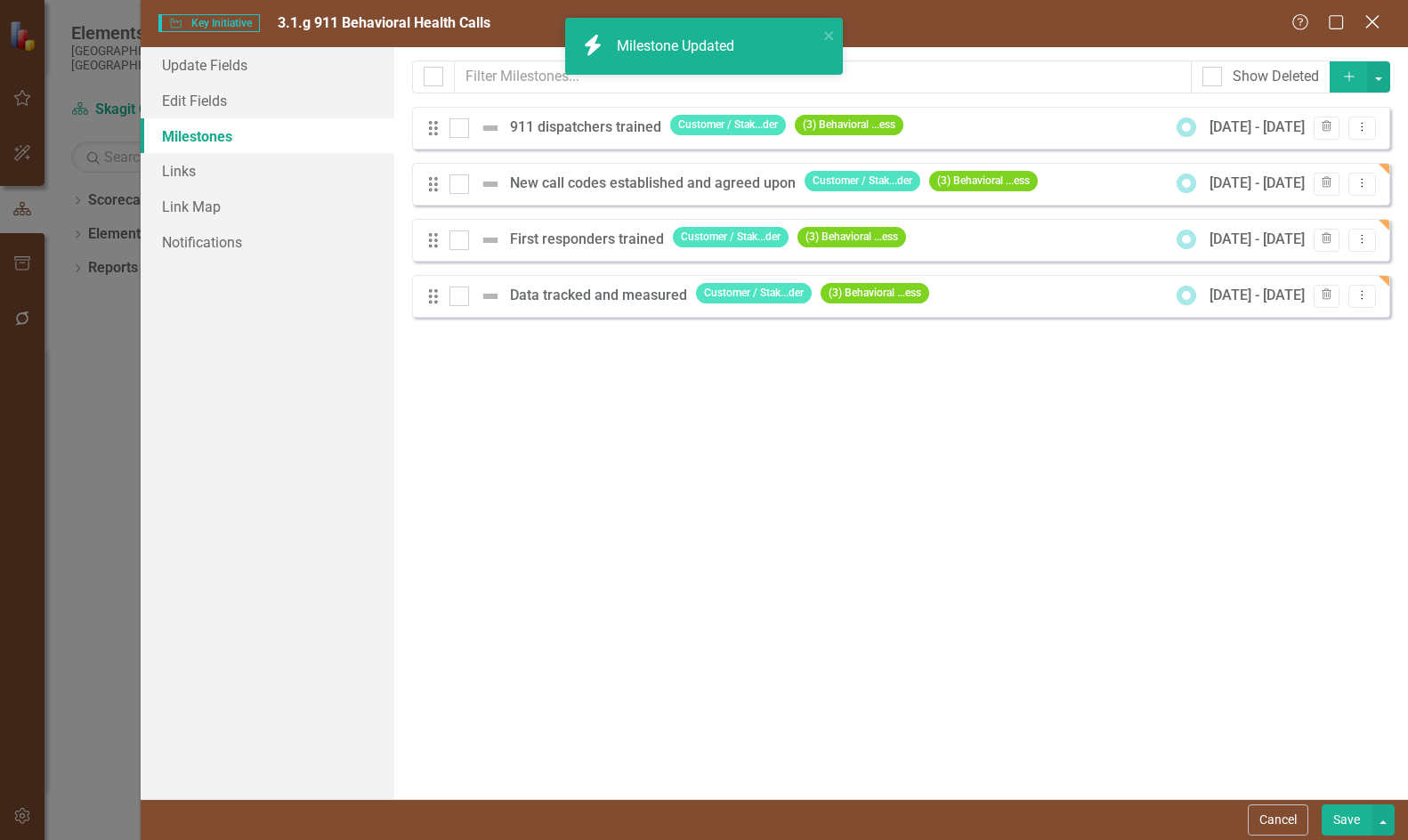
click at [1375, 21] on icon "Close" at bounding box center [1371, 22] width 22 height 17
